Goal: Task Accomplishment & Management: Use online tool/utility

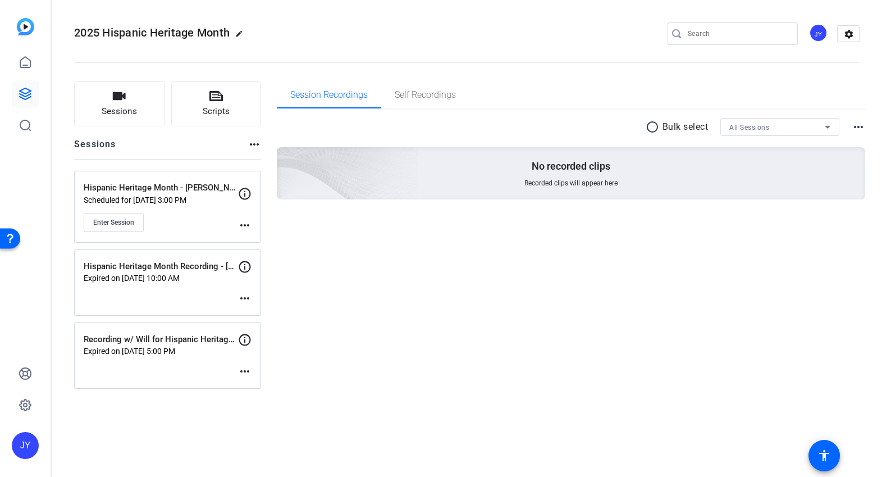
click at [606, 315] on div "Session Recordings Self Recordings radio_button_unchecked Bulk select All Sessi…" at bounding box center [571, 234] width 589 height 307
click at [467, 259] on div "Session Recordings Self Recordings radio_button_unchecked Bulk select All Sessi…" at bounding box center [571, 234] width 589 height 307
click at [96, 214] on button "Enter Session" at bounding box center [114, 222] width 60 height 19
click at [244, 198] on icon at bounding box center [245, 194] width 12 height 12
click at [245, 222] on mat-icon "more_horiz" at bounding box center [244, 224] width 13 height 13
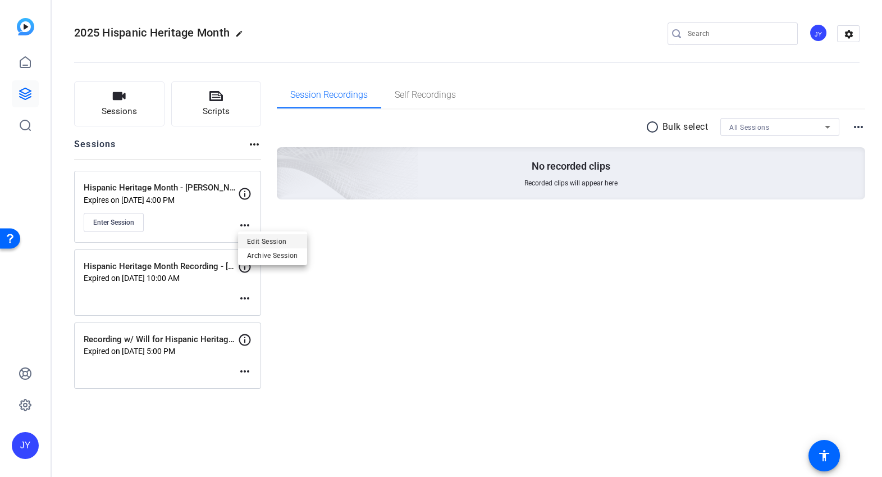
click at [260, 243] on span "Edit Session" at bounding box center [272, 241] width 51 height 13
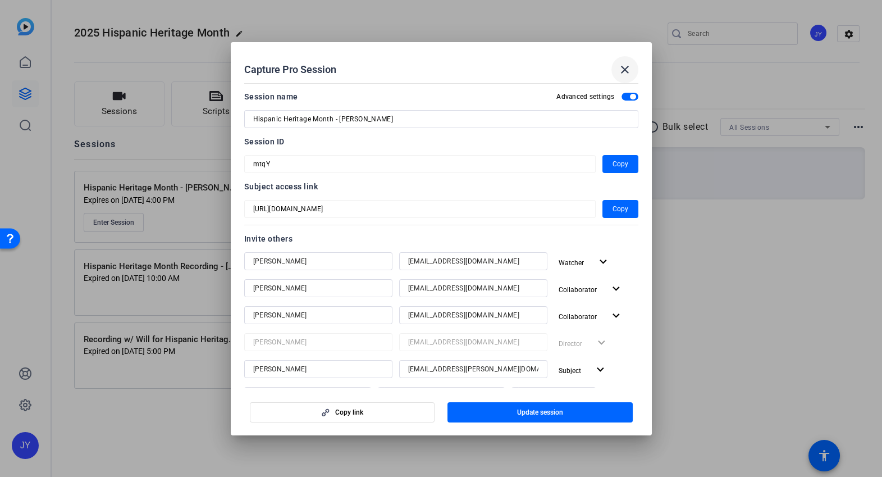
click at [625, 69] on mat-icon "close" at bounding box center [624, 69] width 13 height 13
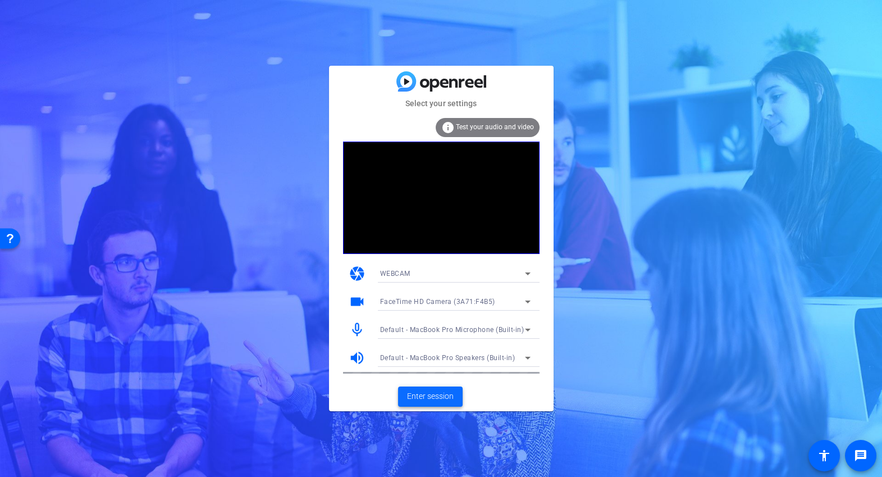
click at [447, 392] on span "Enter session" at bounding box center [430, 396] width 47 height 12
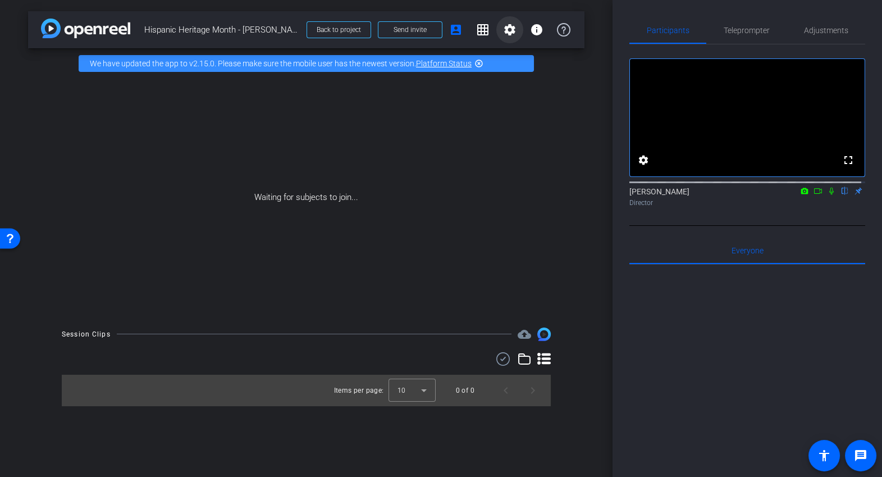
click at [514, 33] on mat-icon "settings" at bounding box center [509, 29] width 13 height 13
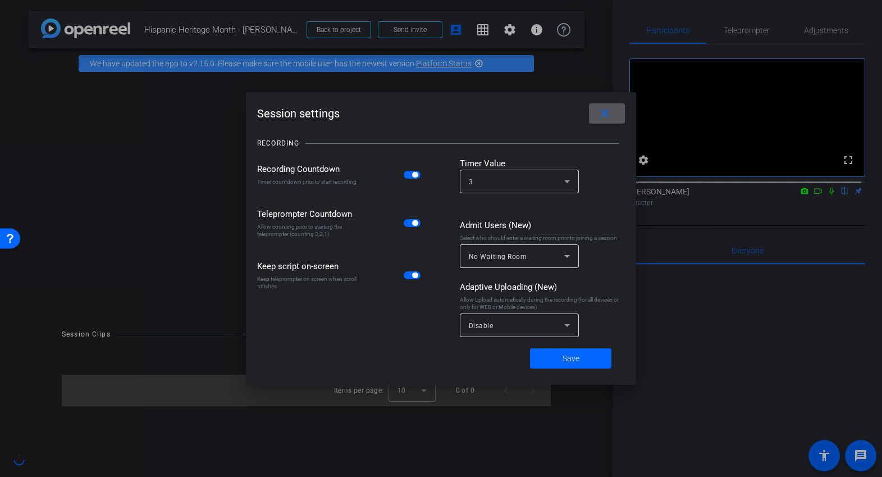
click at [571, 330] on icon at bounding box center [566, 324] width 13 height 13
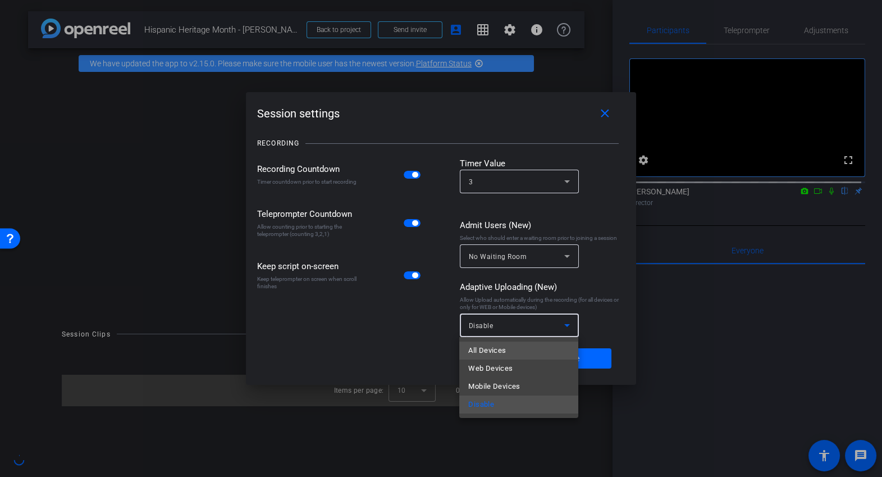
click at [538, 358] on mat-option "All Devices" at bounding box center [518, 350] width 119 height 18
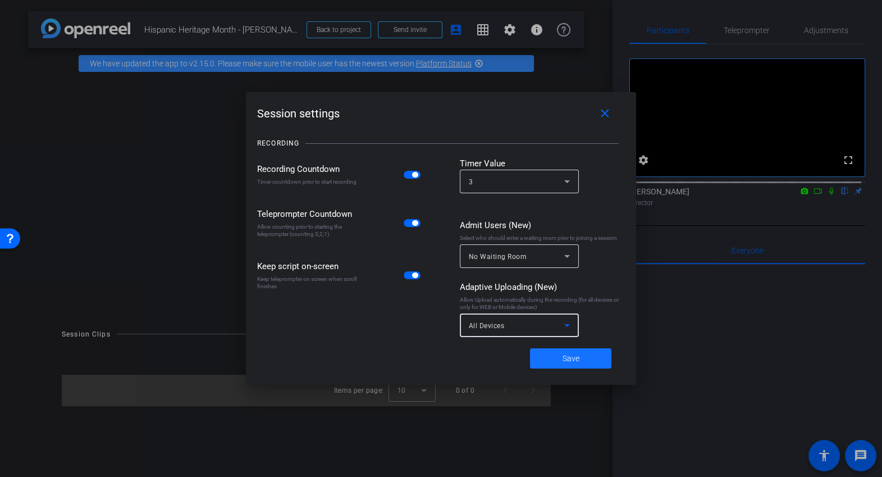
click at [556, 359] on span at bounding box center [570, 358] width 81 height 27
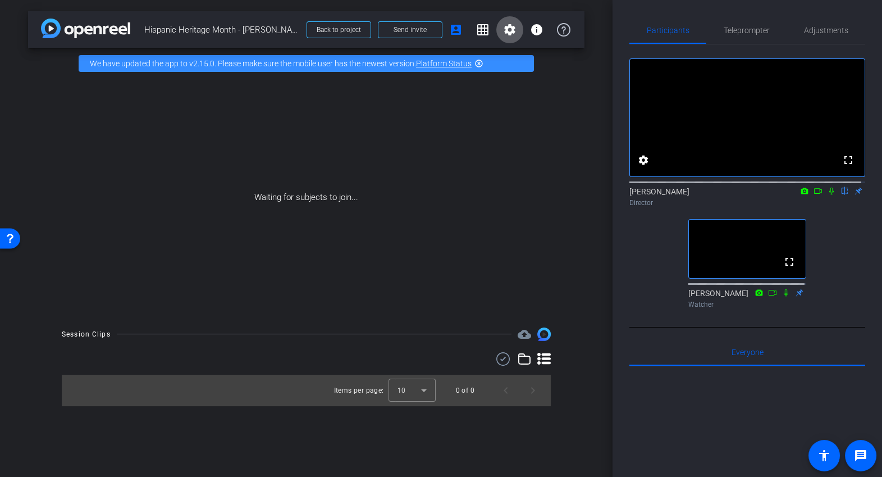
click at [317, 455] on div "arrow_back Hispanic Heritage Month - Will Ringhofer Back to project Send invite…" at bounding box center [306, 238] width 612 height 477
click at [238, 436] on div "arrow_back Hispanic Heritage Month - Will Ringhofer Back to project Send invite…" at bounding box center [306, 238] width 612 height 477
click at [646, 313] on div "fullscreen settings Joseph Young flip Director fullscreen Jose Marroquin Watcher" at bounding box center [747, 178] width 236 height 268
click at [813, 195] on icon at bounding box center [817, 191] width 9 height 8
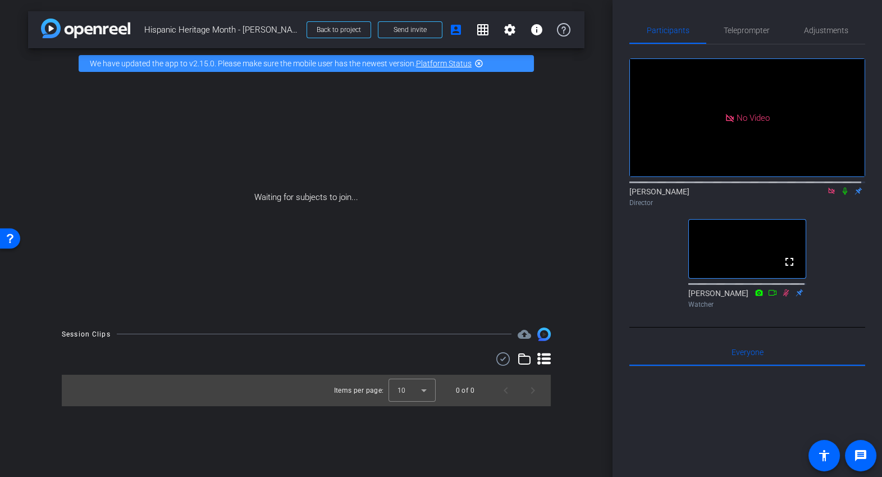
click at [840, 195] on icon at bounding box center [844, 191] width 9 height 8
click at [842, 195] on icon at bounding box center [845, 191] width 6 height 7
click at [841, 195] on icon at bounding box center [844, 191] width 9 height 8
click at [827, 195] on icon at bounding box center [831, 191] width 9 height 8
click at [643, 167] on mat-icon "settings" at bounding box center [643, 159] width 13 height 13
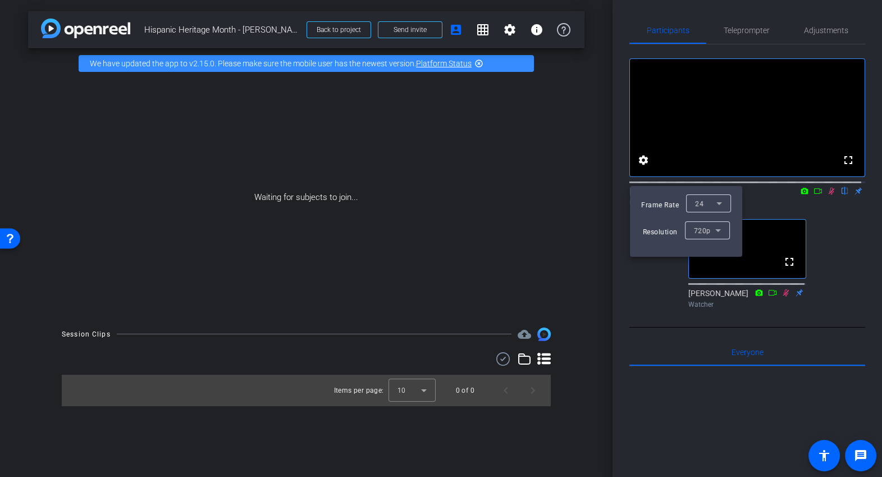
click at [726, 228] on div "720p" at bounding box center [706, 230] width 45 height 18
click at [651, 286] on div at bounding box center [441, 238] width 882 height 477
click at [814, 225] on div at bounding box center [441, 238] width 882 height 477
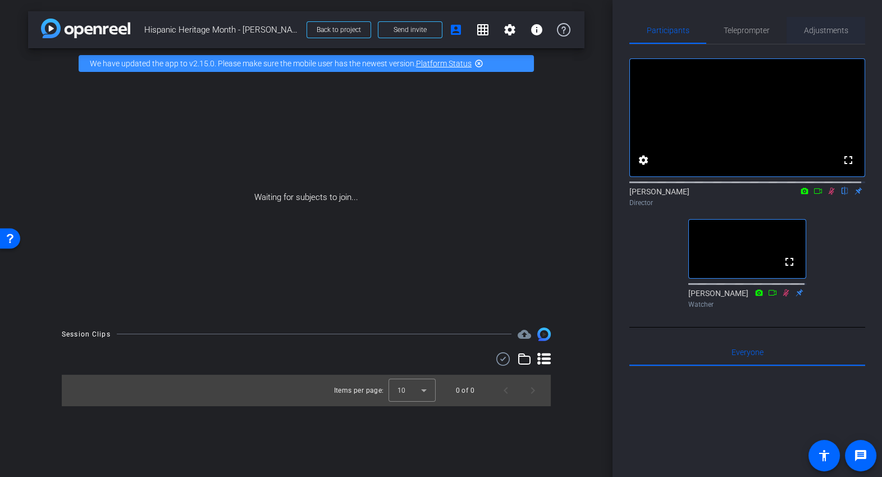
click at [820, 33] on span "Adjustments" at bounding box center [826, 30] width 44 height 8
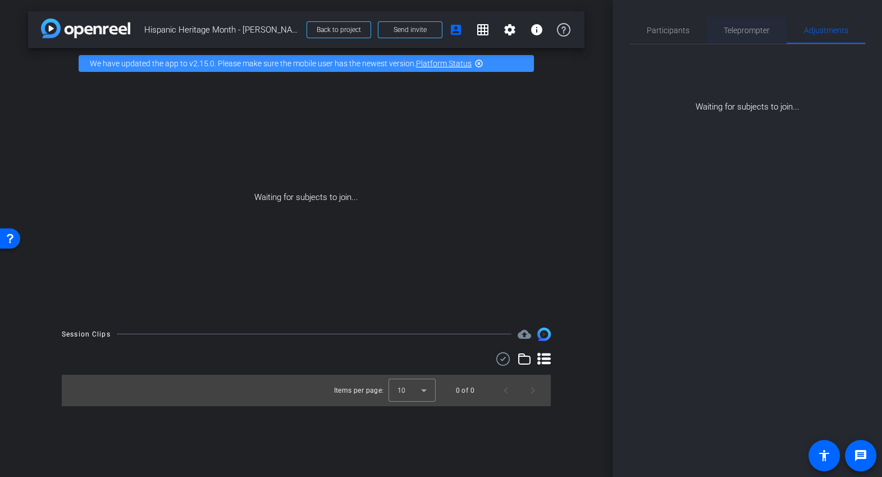
click at [765, 28] on span "Teleprompter" at bounding box center [747, 30] width 46 height 8
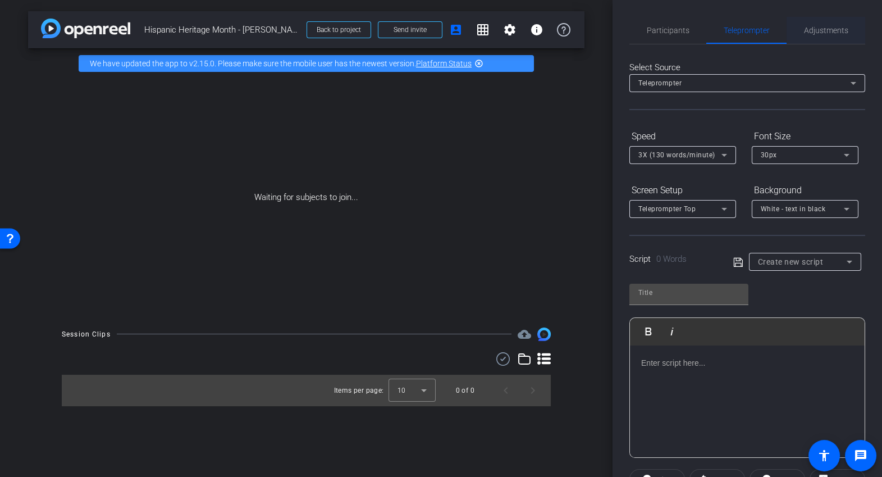
click at [829, 29] on span "Adjustments" at bounding box center [826, 30] width 44 height 8
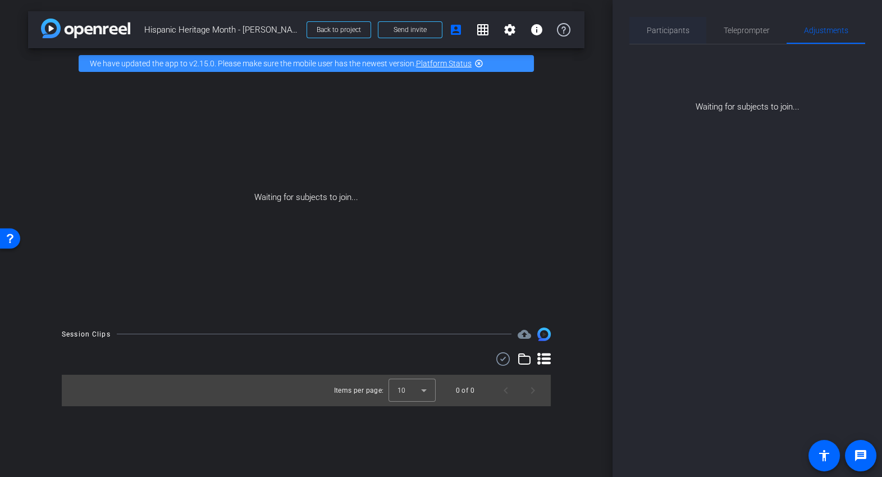
click at [669, 29] on span "Participants" at bounding box center [668, 30] width 43 height 8
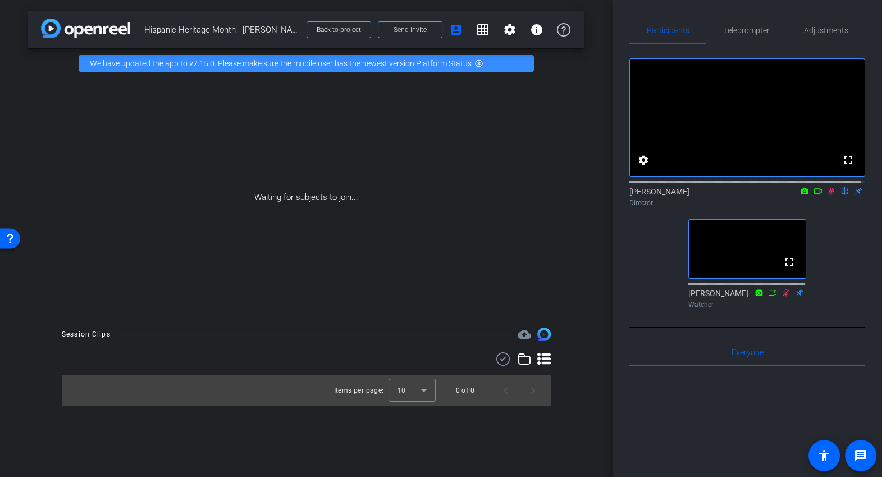
click at [875, 212] on div "Participants Teleprompter Adjustments fullscreen settings Joseph Young flip Dir…" at bounding box center [746, 238] width 269 height 477
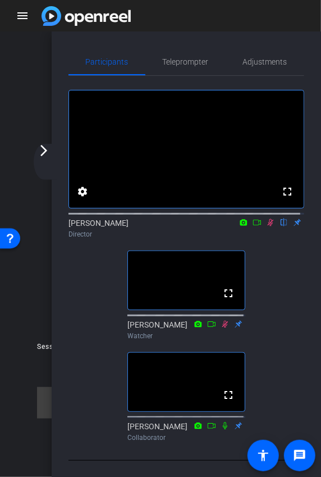
click at [268, 226] on icon at bounding box center [271, 222] width 6 height 7
click at [266, 226] on icon at bounding box center [270, 222] width 9 height 8
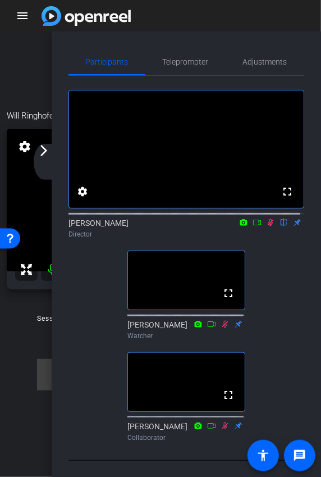
click at [266, 226] on icon at bounding box center [270, 222] width 9 height 8
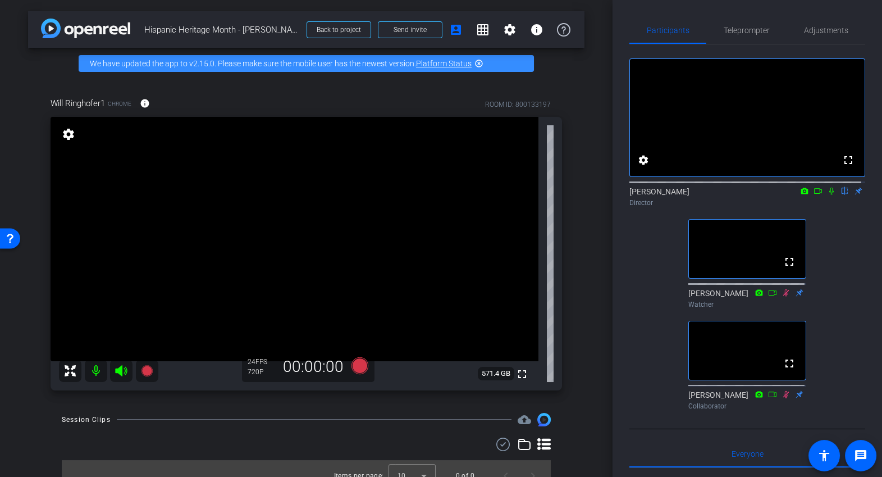
click at [581, 239] on div "Will Ringhofer1 Chrome info ROOM ID: 800133197 fullscreen settings 571.4 GB 24 …" at bounding box center [306, 240] width 556 height 323
click at [804, 32] on span "Adjustments" at bounding box center [826, 30] width 44 height 8
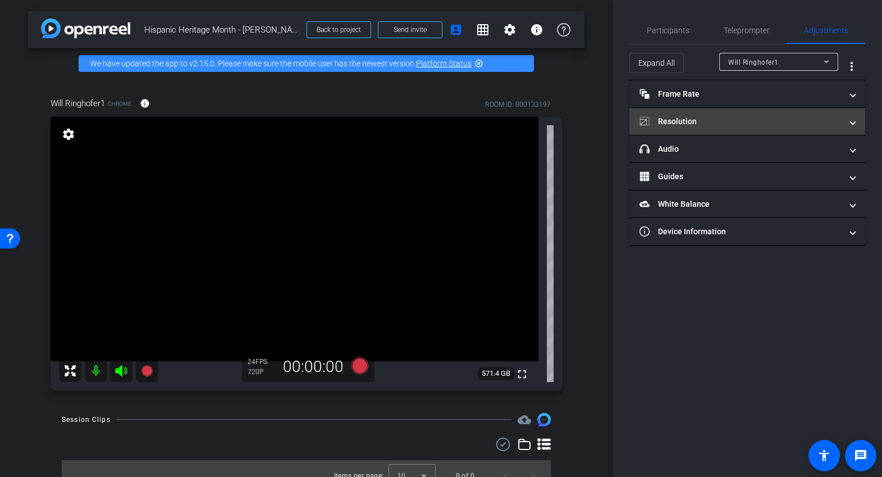
click at [848, 120] on span "Resolution" at bounding box center [744, 122] width 211 height 12
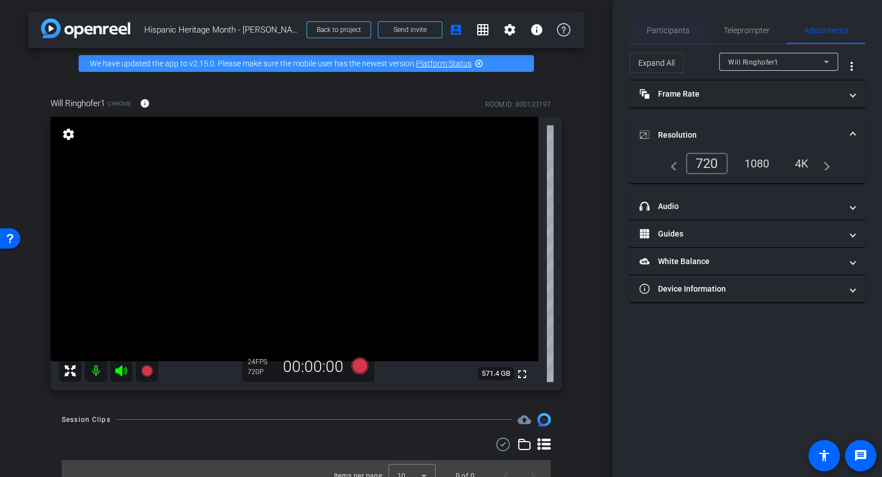
click at [675, 38] on span "Participants" at bounding box center [668, 30] width 43 height 27
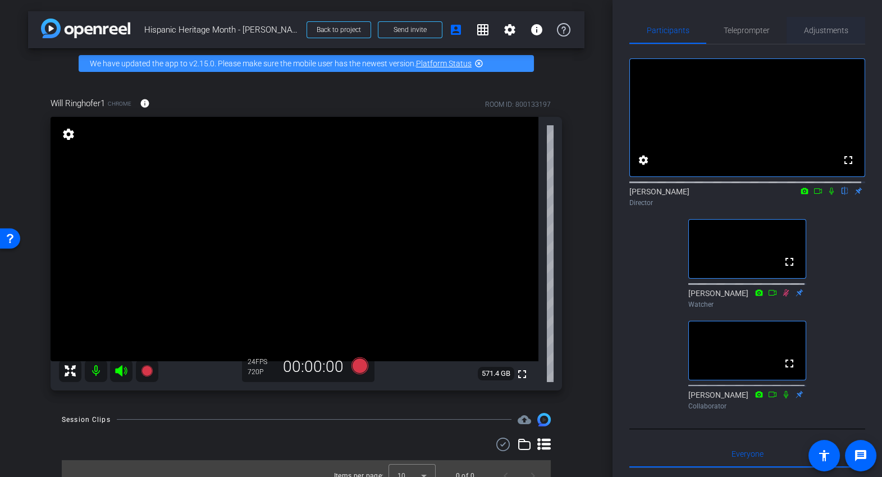
click at [815, 33] on span "Adjustments" at bounding box center [826, 30] width 44 height 8
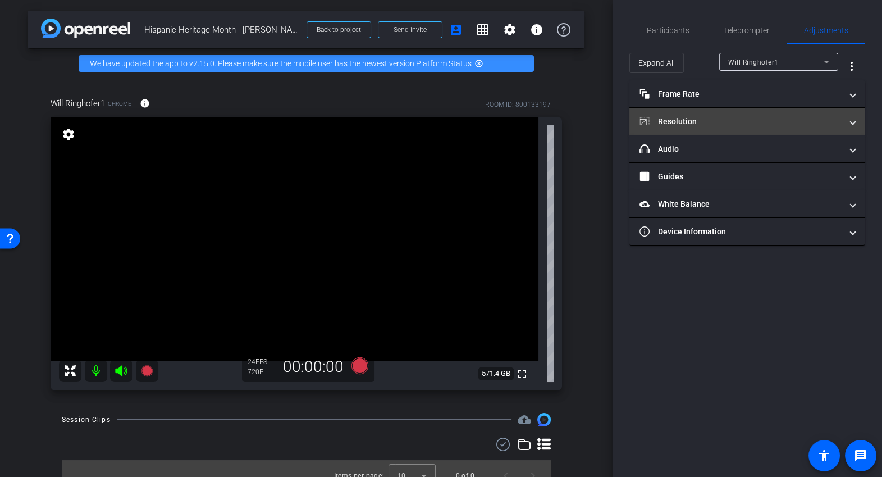
click at [732, 122] on mat-panel-title "Resolution" at bounding box center [740, 122] width 202 height 12
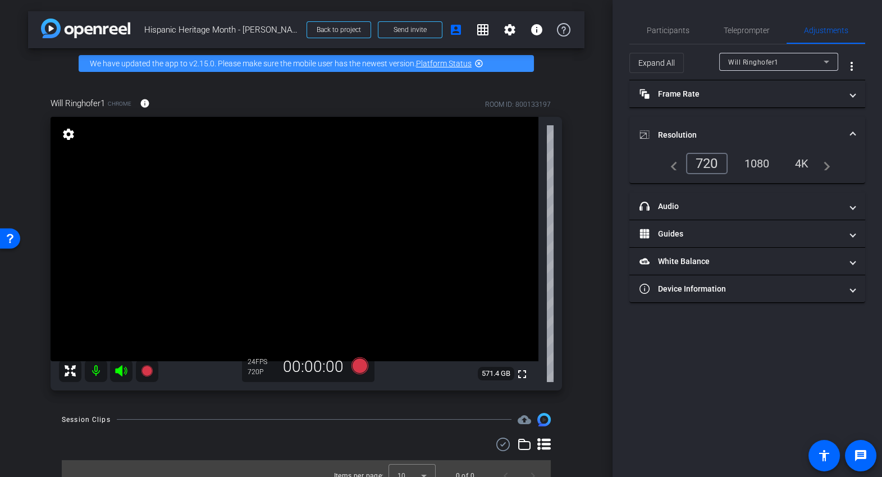
click at [799, 161] on div "4K" at bounding box center [802, 163] width 31 height 19
click at [687, 26] on span "Participants" at bounding box center [668, 30] width 43 height 8
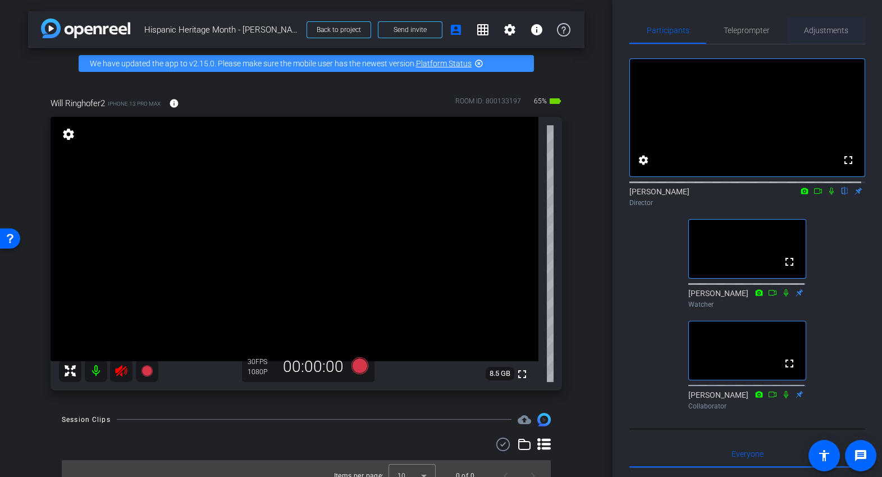
click at [826, 33] on span "Adjustments" at bounding box center [826, 30] width 44 height 8
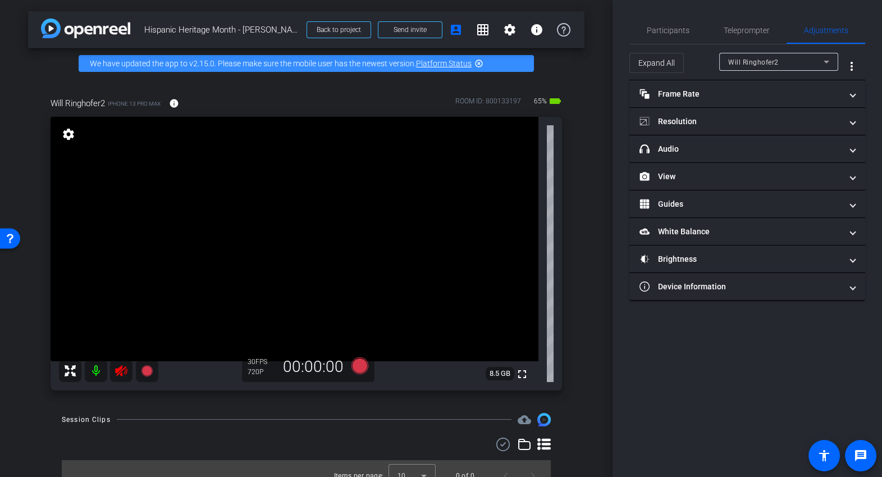
click at [117, 371] on icon at bounding box center [121, 370] width 12 height 11
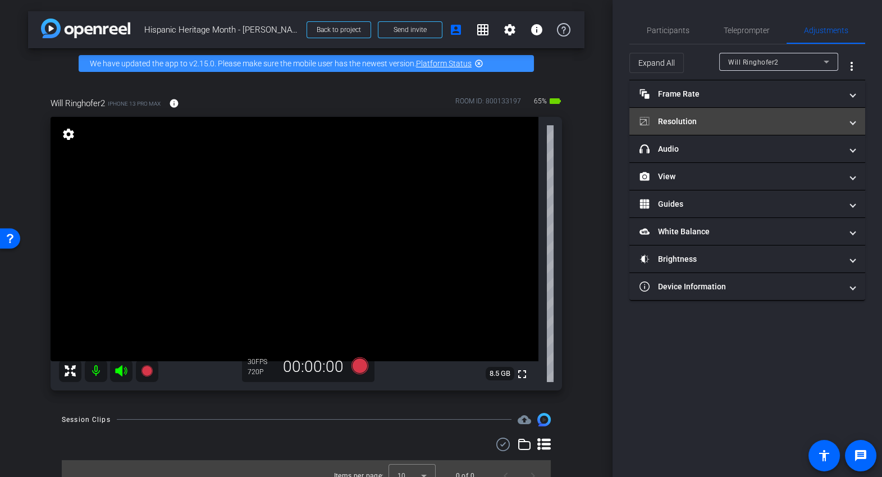
click at [701, 121] on mat-panel-title "Resolution" at bounding box center [740, 122] width 202 height 12
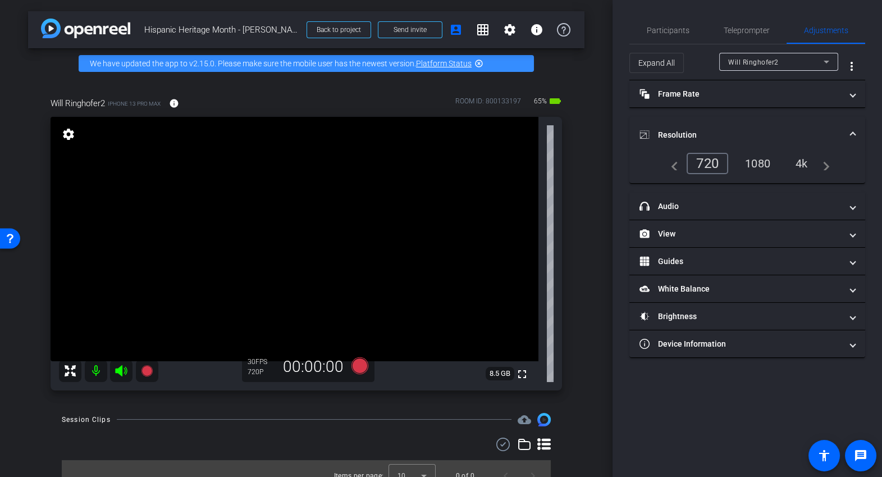
click at [760, 163] on div "1080" at bounding box center [758, 163] width 42 height 19
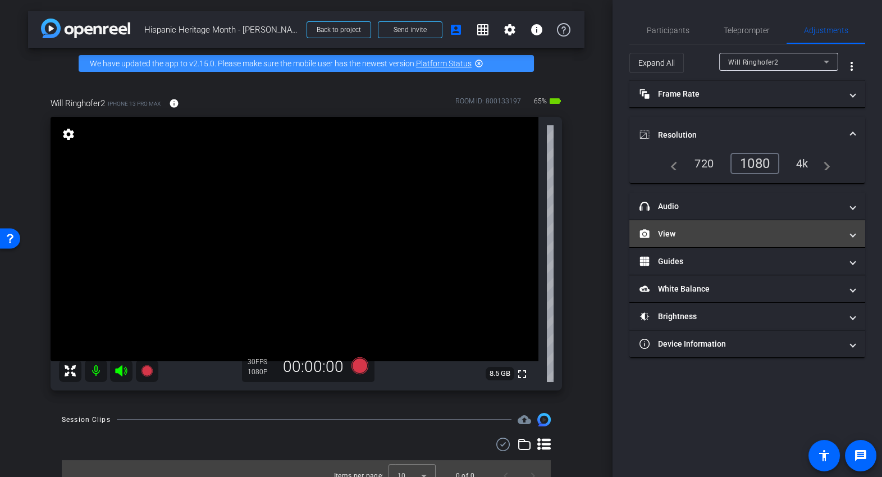
click at [783, 239] on mat-panel-title "View" at bounding box center [740, 234] width 202 height 12
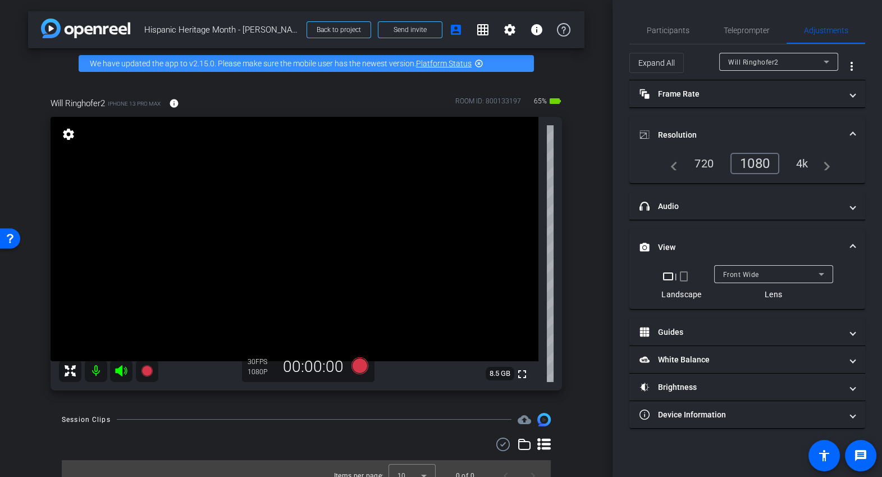
click at [686, 276] on mat-icon "crop_portrait" at bounding box center [683, 275] width 13 height 13
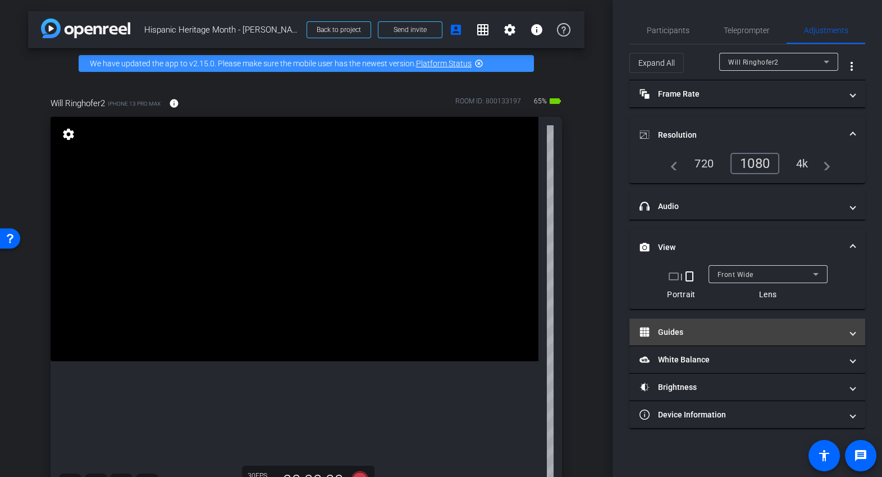
click at [708, 330] on mat-panel-title "Guides" at bounding box center [740, 332] width 202 height 12
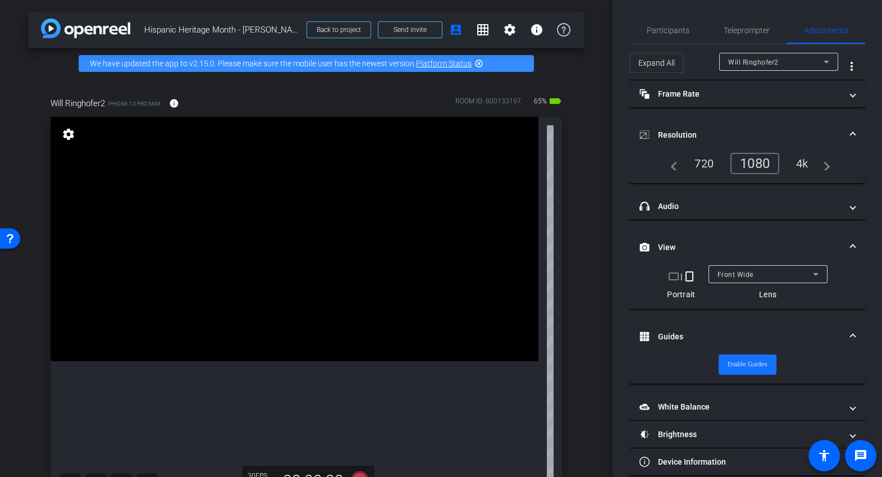
click at [742, 367] on span "Enable Guides" at bounding box center [748, 364] width 40 height 17
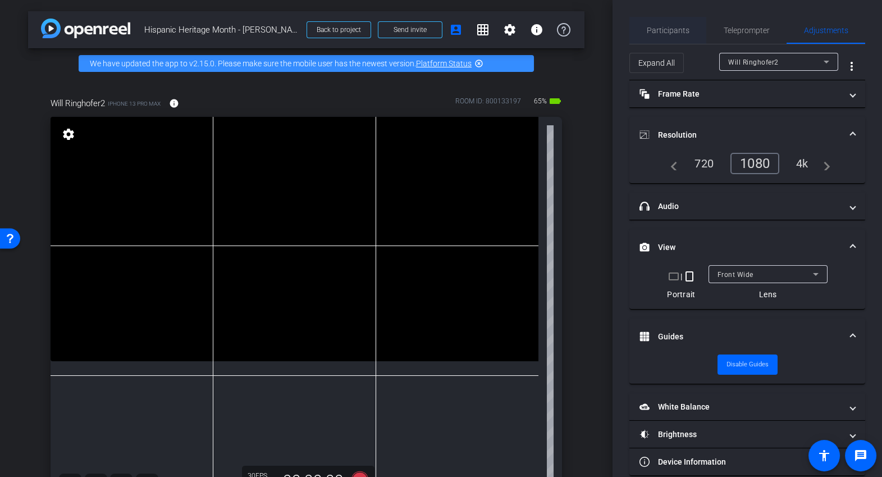
click at [664, 26] on span "Participants" at bounding box center [668, 30] width 43 height 8
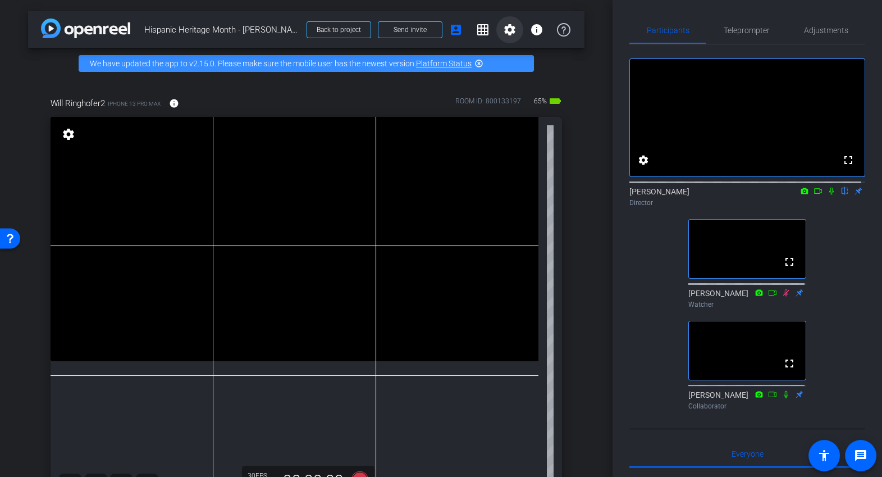
click at [511, 27] on mat-icon "settings" at bounding box center [509, 29] width 13 height 13
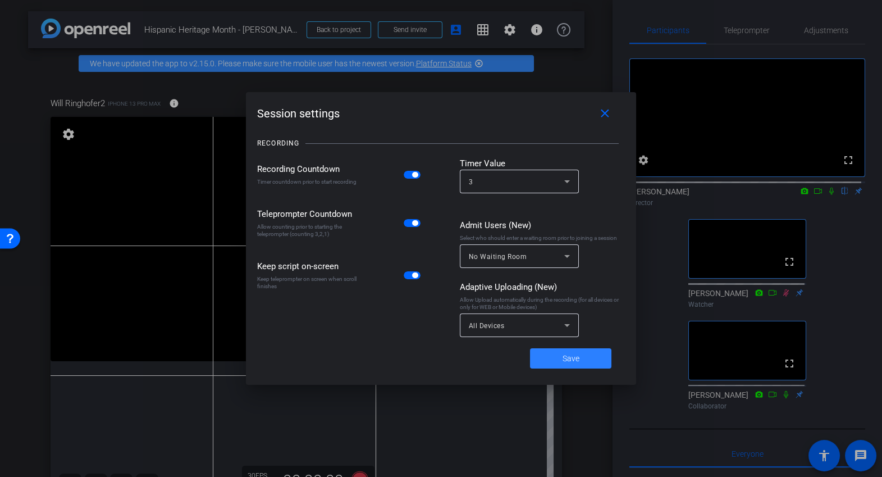
click at [573, 356] on span "Save" at bounding box center [571, 359] width 17 height 12
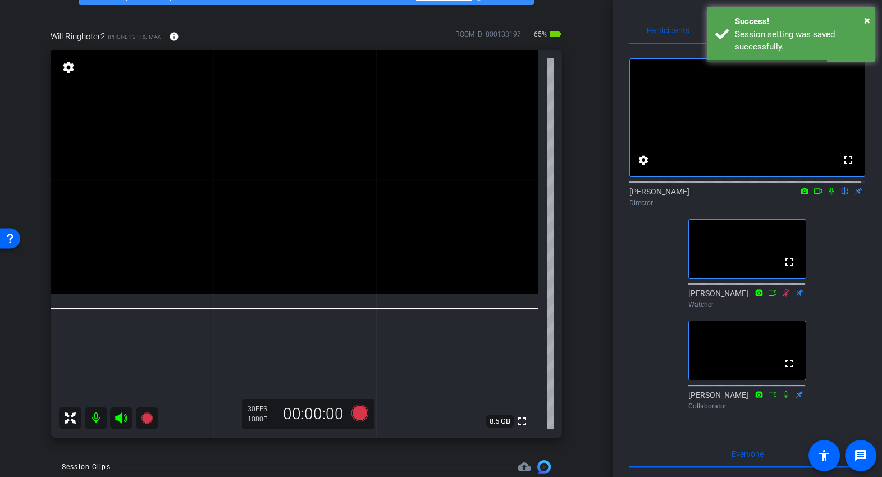
scroll to position [70, 0]
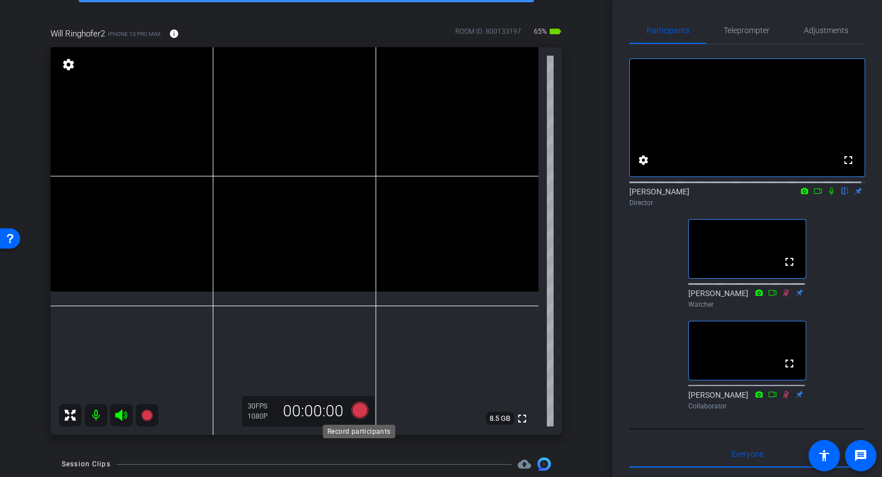
click at [358, 413] on icon at bounding box center [359, 409] width 17 height 17
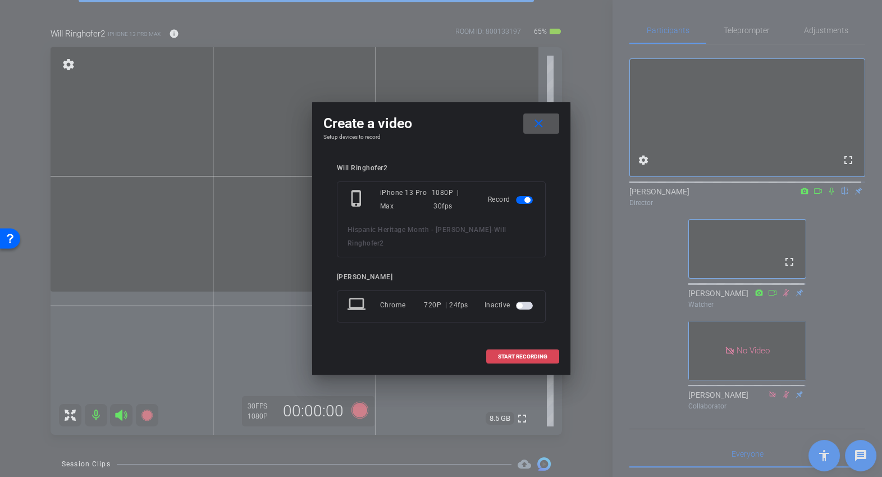
click at [520, 356] on span "START RECORDING" at bounding box center [522, 357] width 49 height 6
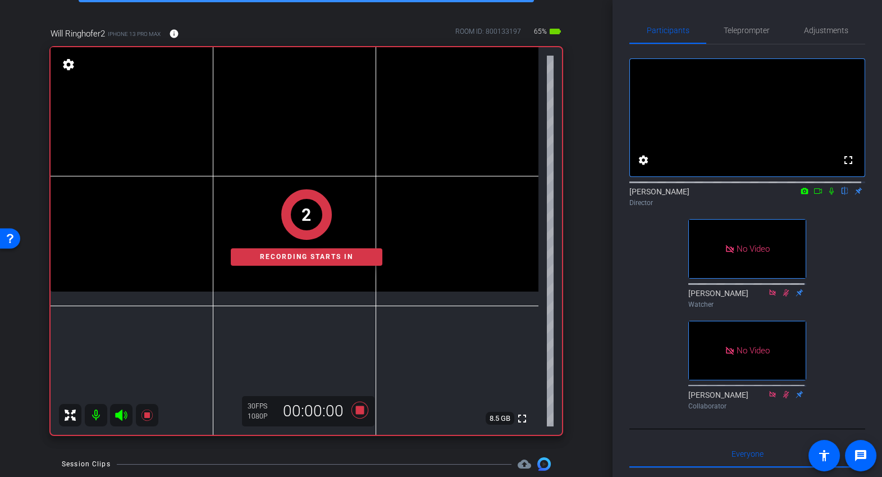
click at [828, 195] on icon at bounding box center [831, 191] width 9 height 8
click at [817, 194] on icon at bounding box center [818, 191] width 8 height 6
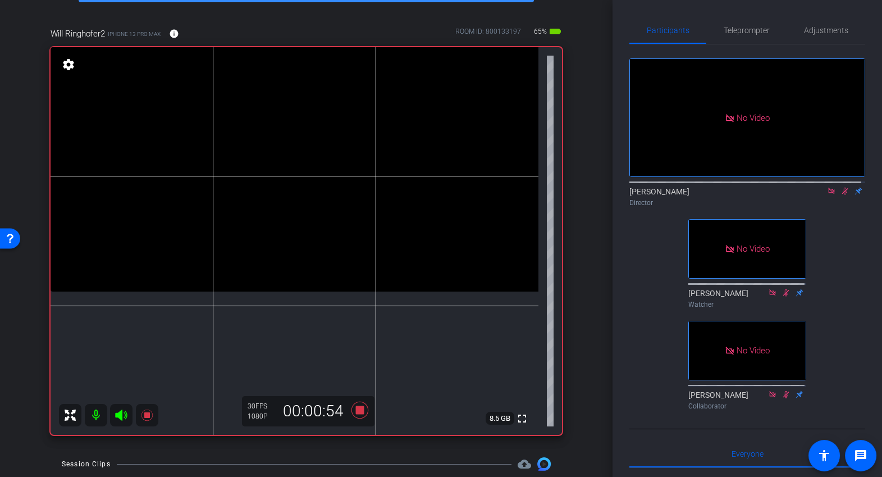
click at [578, 436] on div "Will Ringhofer2 iPhone 13 Pro Max info ROOM ID: 800133197 65% battery_std fulls…" at bounding box center [306, 227] width 556 height 437
click at [648, 404] on div "No Video Joseph Young Director No Video Jose Marroquin Watcher No Video Tzveta …" at bounding box center [747, 229] width 236 height 370
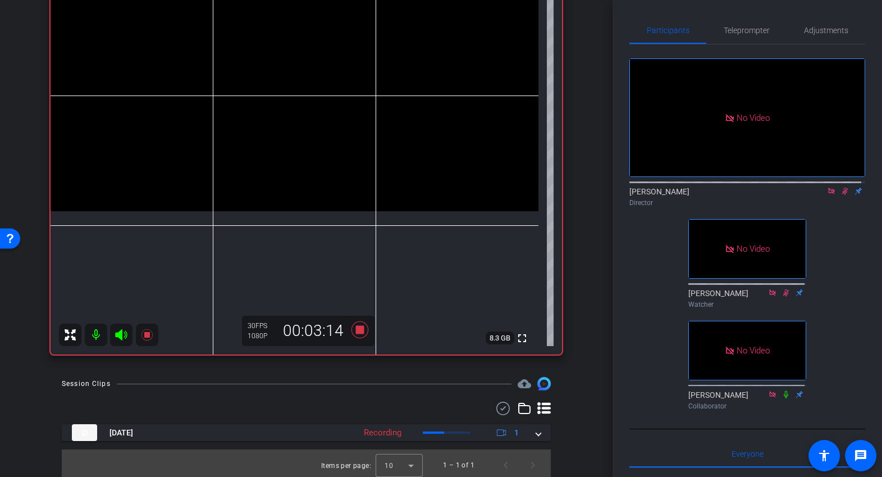
scroll to position [154, 0]
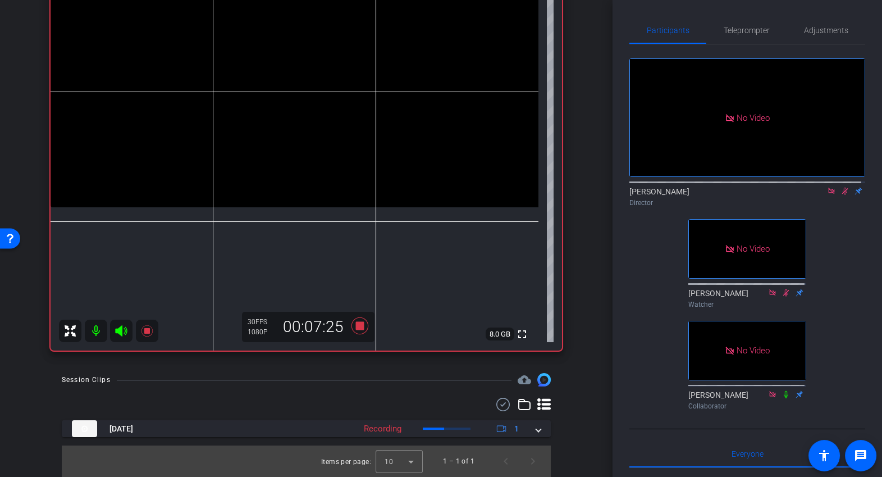
click at [842, 195] on icon at bounding box center [845, 191] width 6 height 7
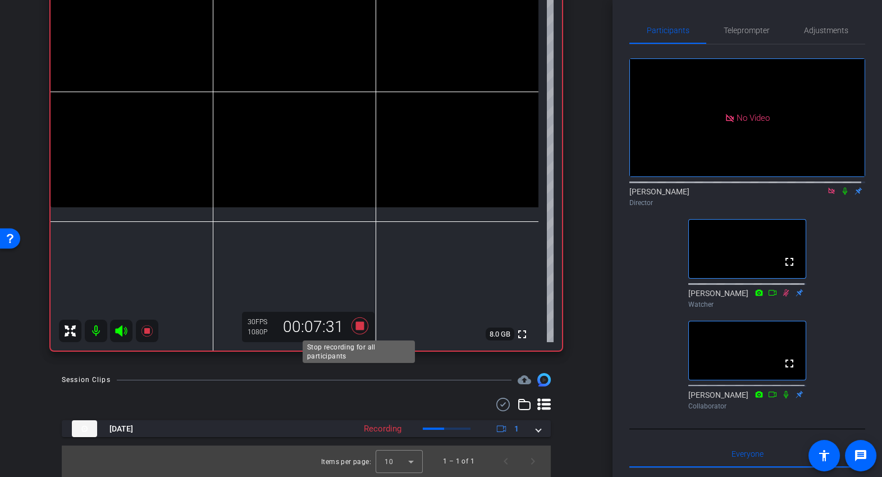
click at [365, 325] on icon at bounding box center [359, 326] width 27 height 20
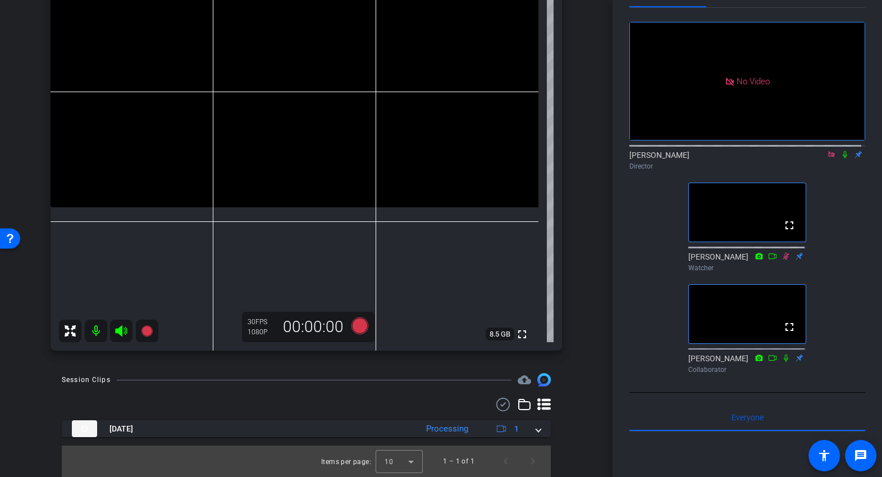
scroll to position [0, 0]
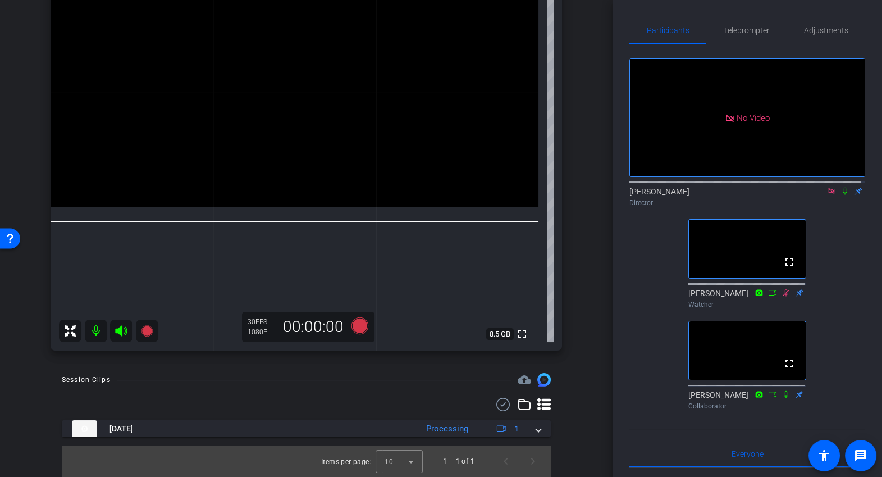
click at [828, 194] on icon at bounding box center [831, 191] width 6 height 6
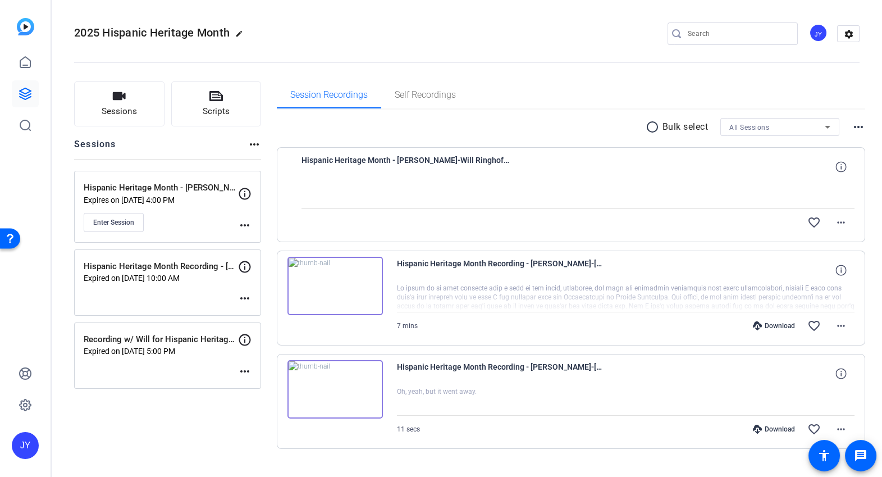
scroll to position [21, 0]
click at [835, 226] on mat-icon "more_horiz" at bounding box center [840, 222] width 13 height 13
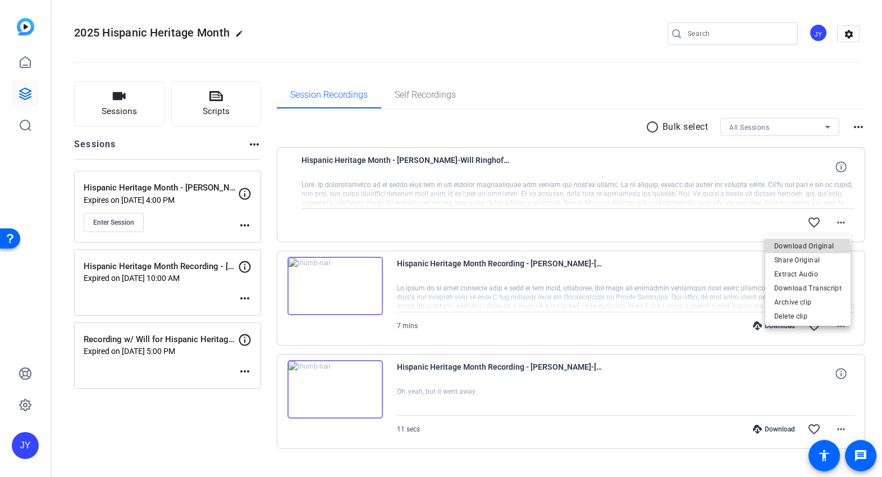
click at [806, 250] on span "Download Original" at bounding box center [807, 245] width 67 height 13
